Goal: Task Accomplishment & Management: Use online tool/utility

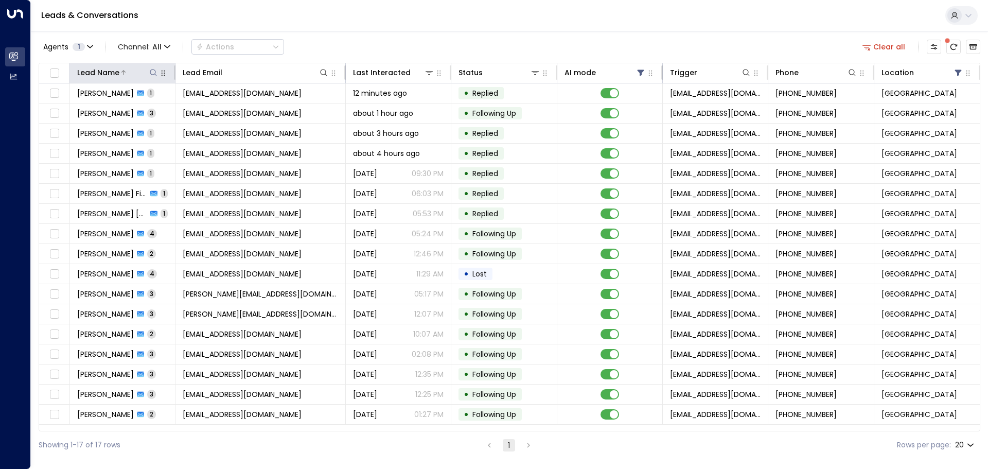
click at [151, 73] on icon at bounding box center [153, 72] width 8 height 8
type input "****"
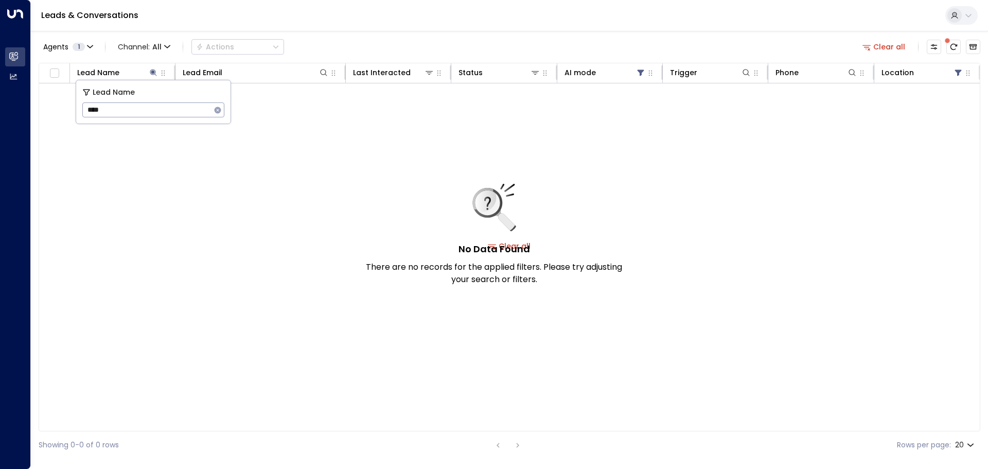
click at [671, 14] on div "Leads & Conversations" at bounding box center [509, 15] width 957 height 31
click at [638, 72] on icon at bounding box center [641, 72] width 8 height 8
click at [581, 111] on div "Off" at bounding box center [585, 113] width 12 height 11
click at [698, 157] on button "Apply" at bounding box center [698, 155] width 30 height 14
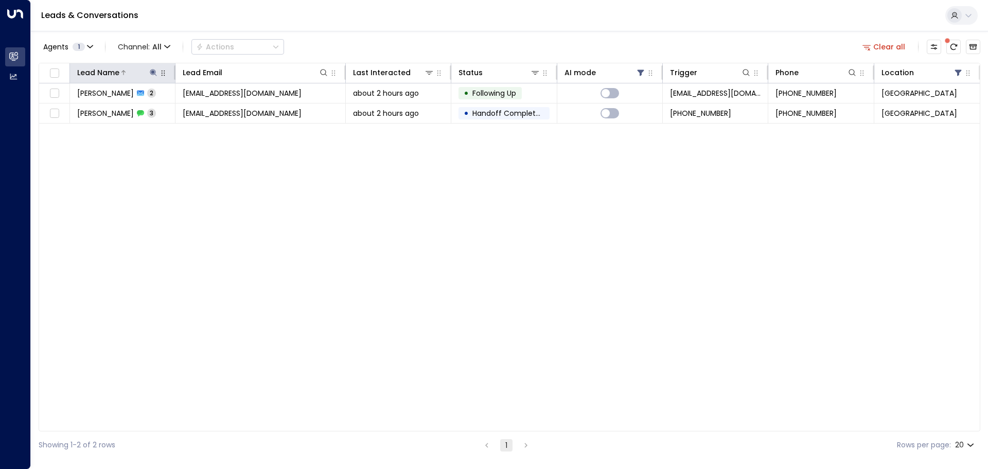
click at [150, 74] on icon at bounding box center [153, 72] width 8 height 8
click at [216, 108] on icon "button" at bounding box center [218, 110] width 7 height 7
click at [420, 15] on div "Leads & Conversations" at bounding box center [509, 15] width 957 height 31
